Goal: Obtain resource: Download file/media

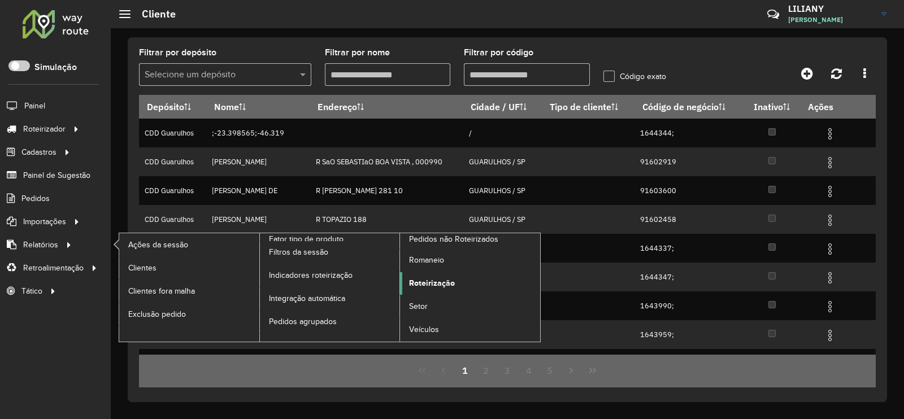
click at [430, 282] on span "Roteirização" at bounding box center [432, 283] width 46 height 12
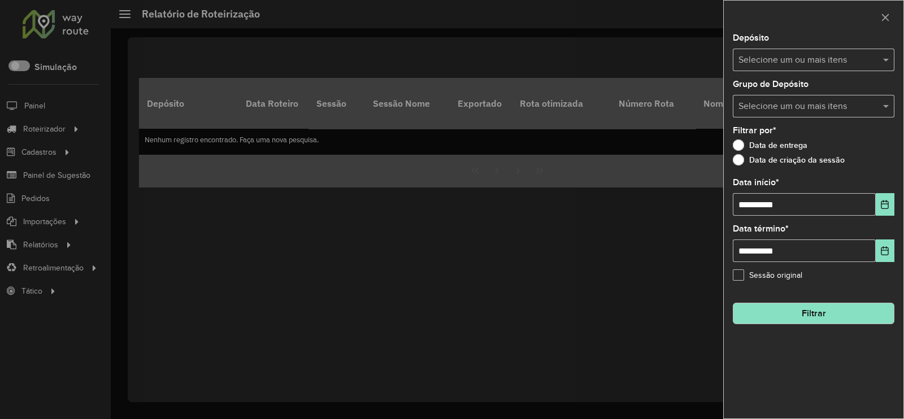
click at [761, 54] on input "text" at bounding box center [807, 61] width 145 height 14
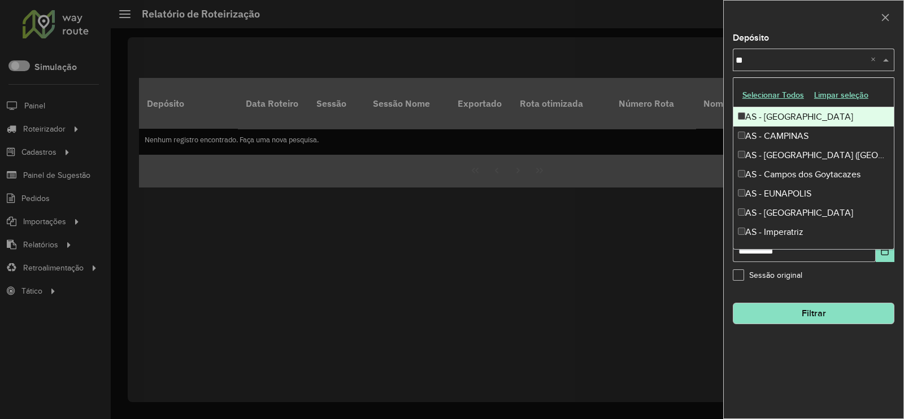
type input "***"
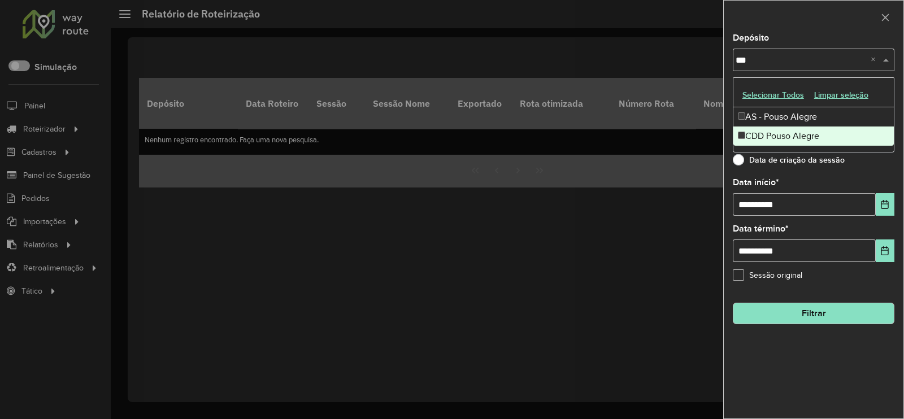
click at [763, 133] on div "CDD Pouso Alegre" at bounding box center [813, 136] width 160 height 19
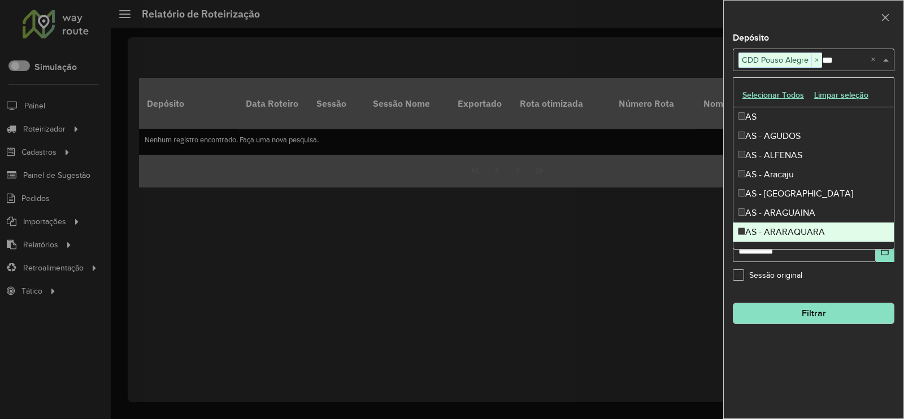
click at [820, 308] on button "Filtrar" at bounding box center [814, 313] width 162 height 21
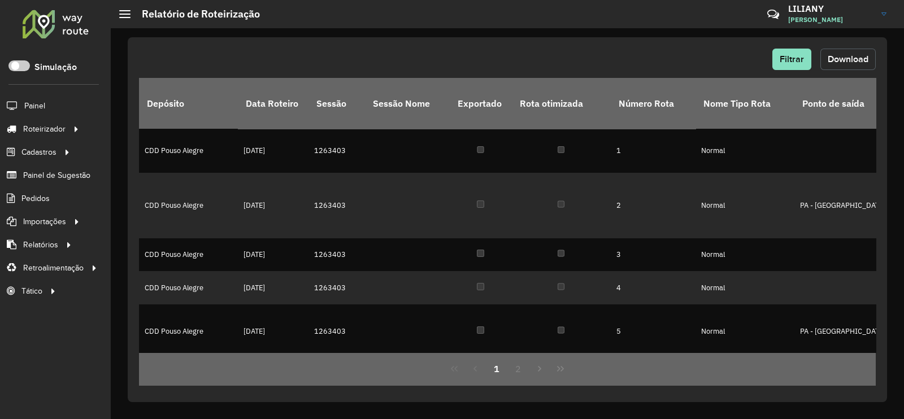
click at [830, 58] on span "Download" at bounding box center [847, 59] width 41 height 10
click at [788, 60] on span "Filtrar" at bounding box center [791, 59] width 24 height 10
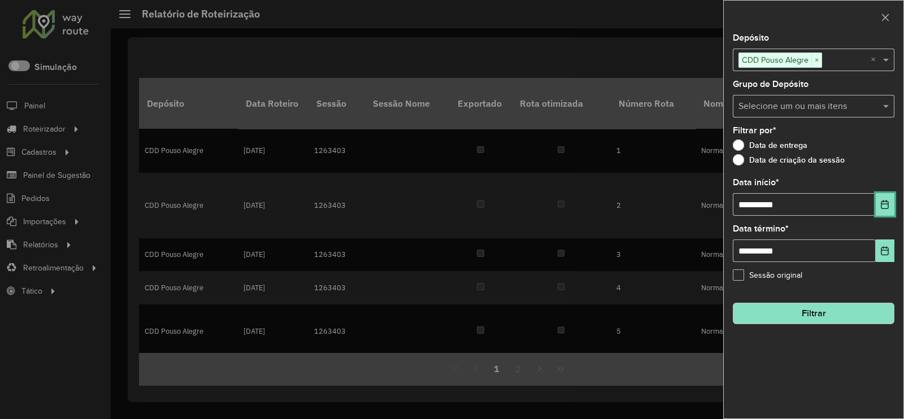
click at [887, 202] on icon "Choose Date" at bounding box center [884, 204] width 9 height 9
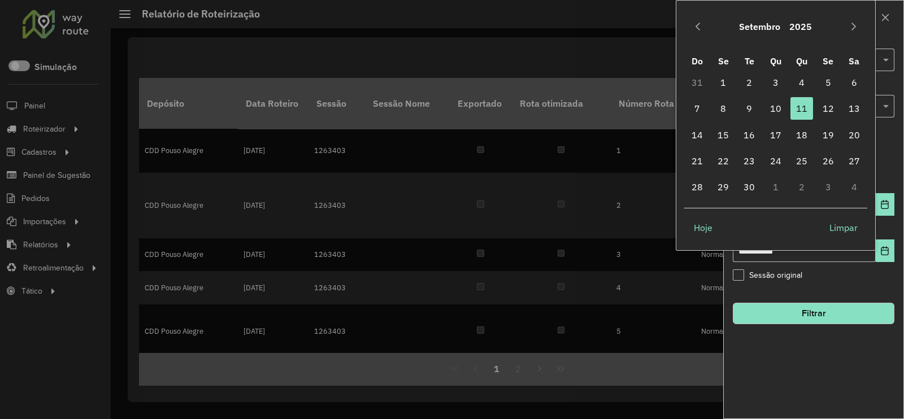
click at [708, 28] on div "Setembro 2025" at bounding box center [776, 26] width 184 height 36
click at [698, 27] on icon "Previous Month" at bounding box center [697, 26] width 9 height 9
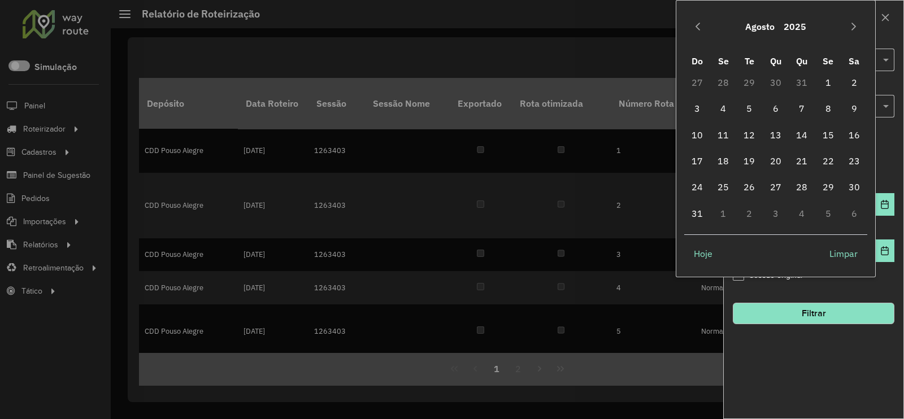
click at [698, 27] on icon "Previous Month" at bounding box center [697, 26] width 9 height 9
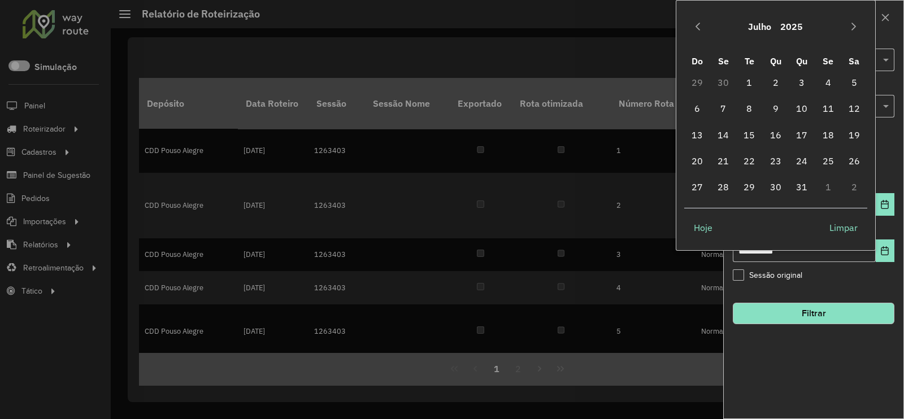
click at [698, 27] on icon "Previous Month" at bounding box center [697, 26] width 9 height 9
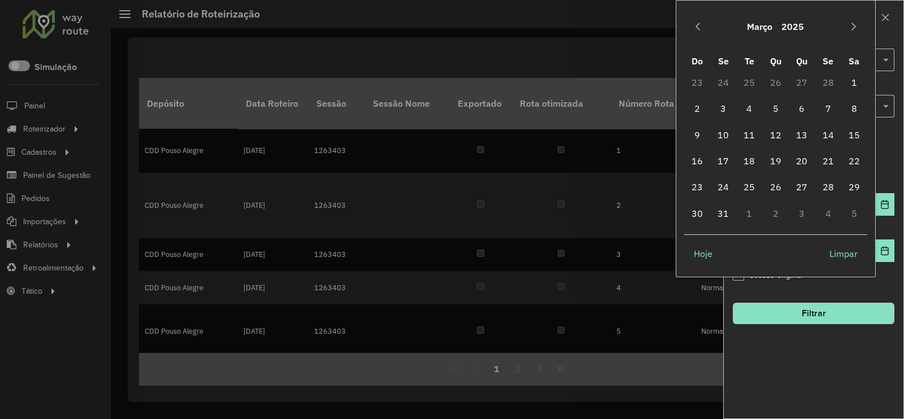
click at [698, 27] on icon "Previous Month" at bounding box center [697, 26] width 9 height 9
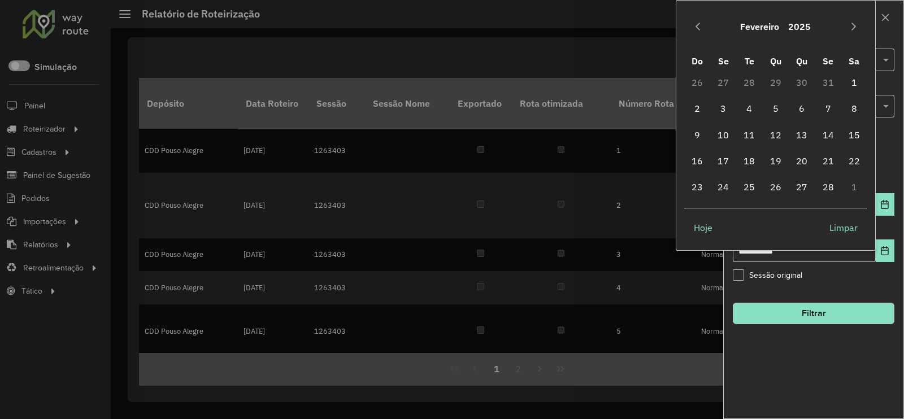
click at [698, 27] on icon "Previous Month" at bounding box center [697, 26] width 9 height 9
click at [781, 81] on span "1" at bounding box center [775, 82] width 23 height 23
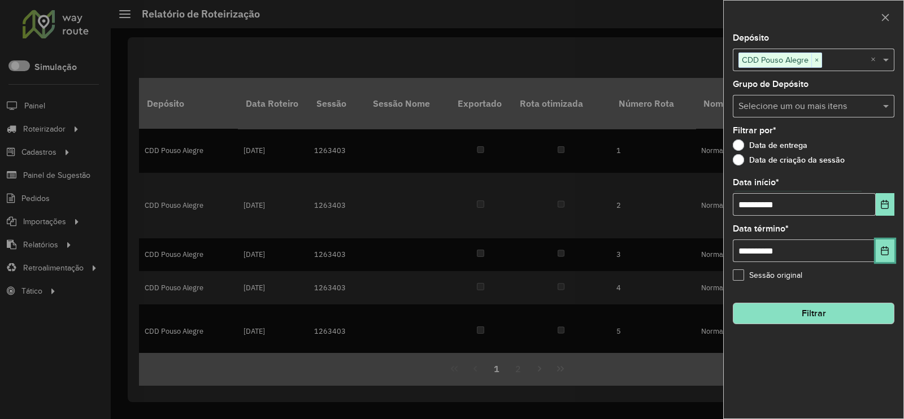
click at [886, 247] on icon "Choose Date" at bounding box center [884, 250] width 9 height 9
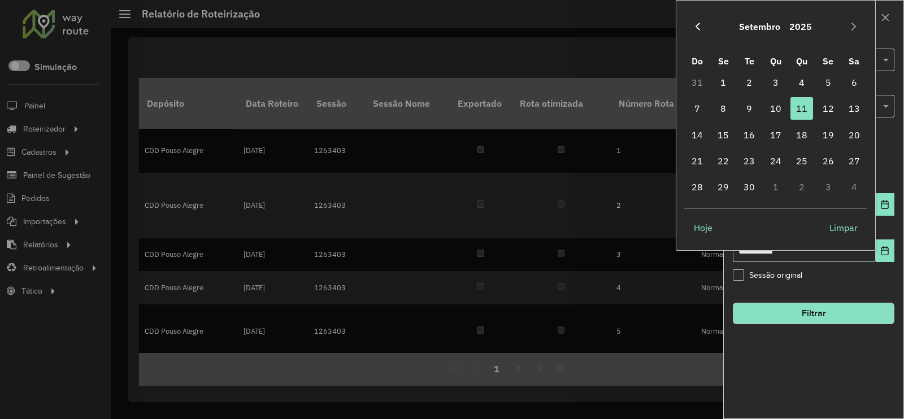
click at [695, 29] on icon "Previous Month" at bounding box center [697, 26] width 9 height 9
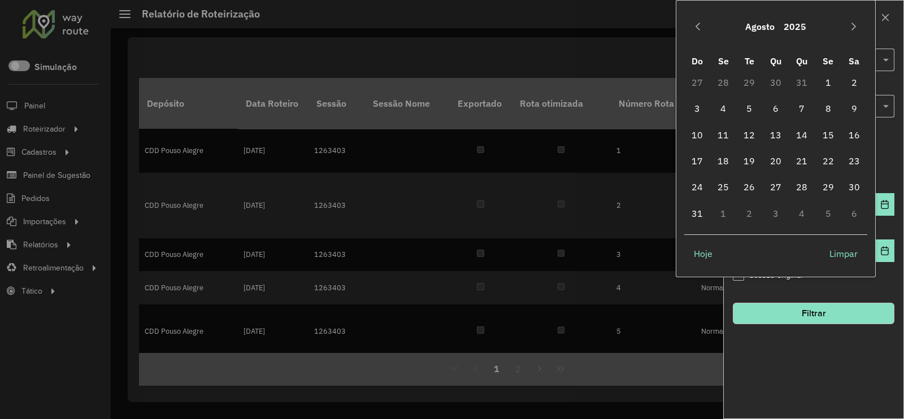
click at [695, 29] on icon "Previous Month" at bounding box center [697, 26] width 9 height 9
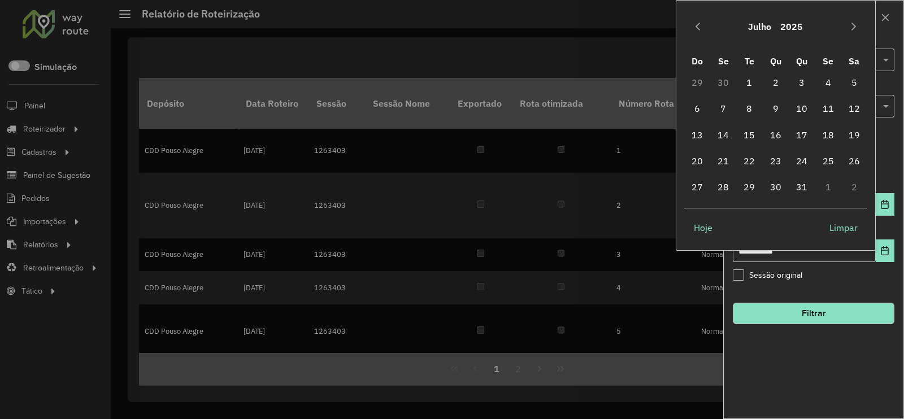
click at [695, 29] on icon "Previous Month" at bounding box center [697, 26] width 9 height 9
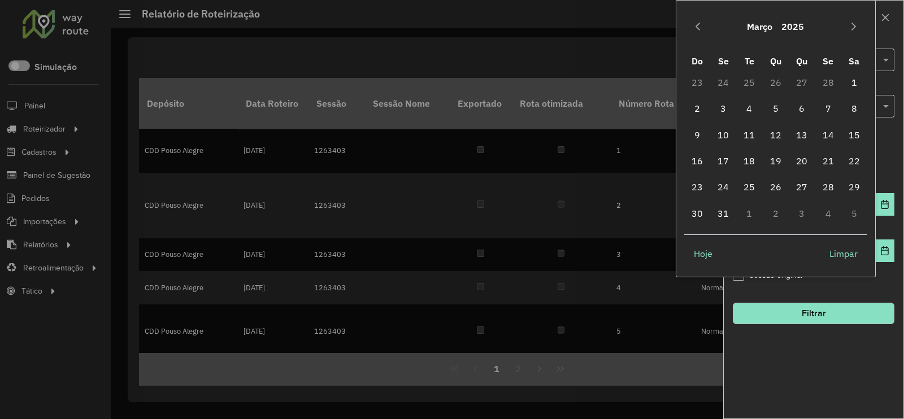
click at [695, 29] on icon "Previous Month" at bounding box center [697, 26] width 9 height 9
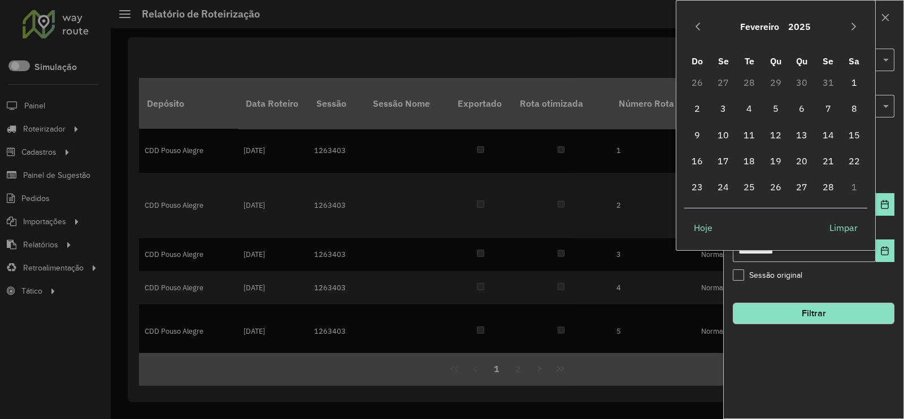
click at [695, 29] on icon "Previous Month" at bounding box center [697, 26] width 9 height 9
click at [831, 190] on span "31" at bounding box center [828, 187] width 23 height 23
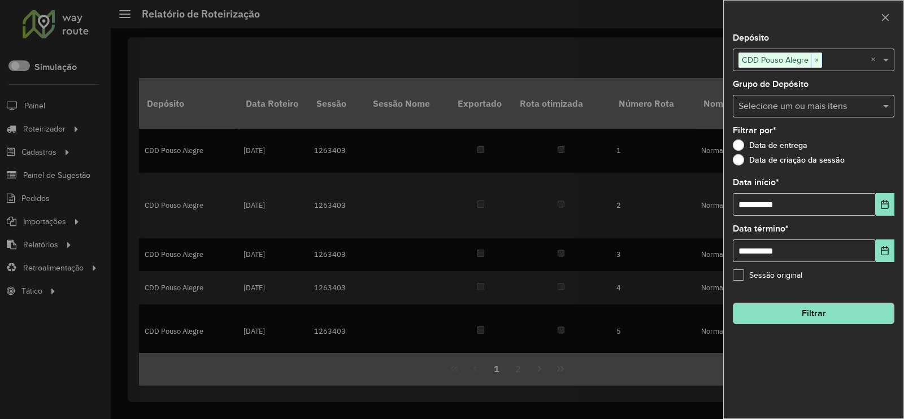
click at [825, 310] on button "Filtrar" at bounding box center [814, 313] width 162 height 21
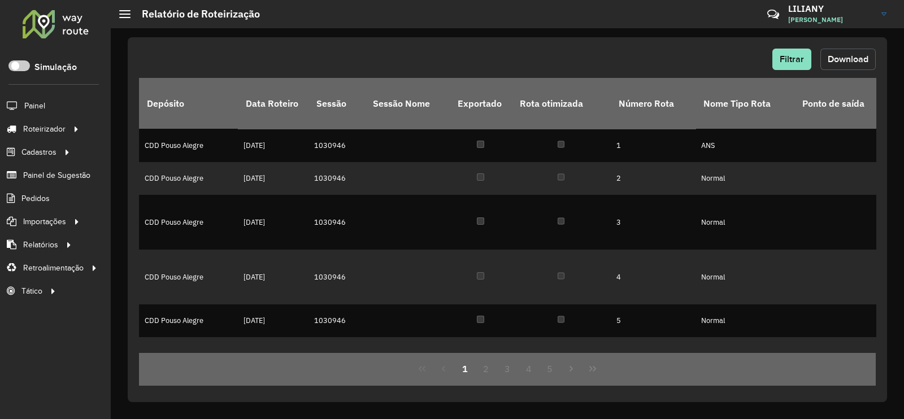
click at [852, 67] on button "Download" at bounding box center [847, 59] width 55 height 21
